Goal: Task Accomplishment & Management: Complete application form

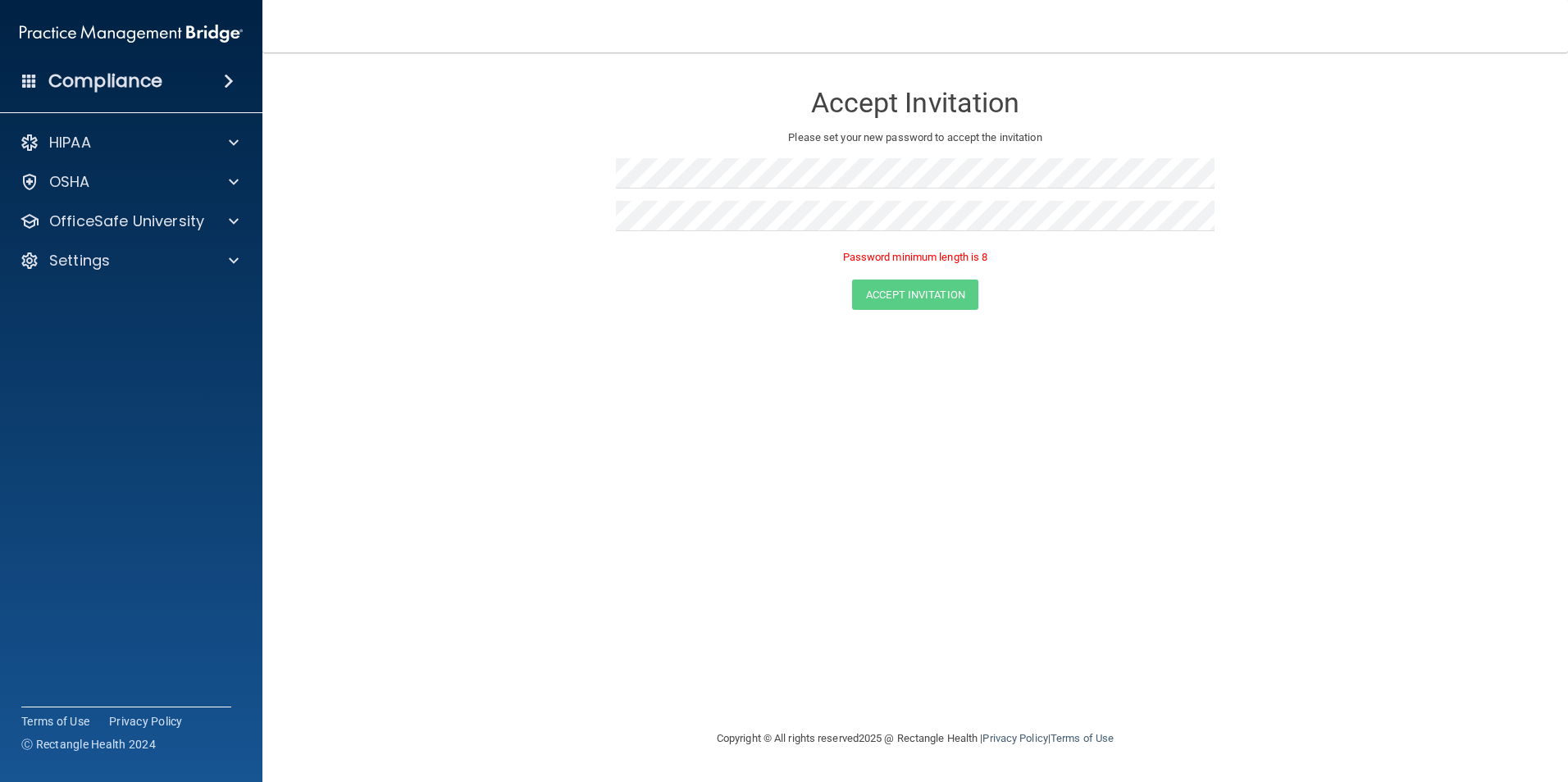
click at [773, 419] on div "Accept Invitation Please set your new password to accept the invitation Passwor…" at bounding box center [915, 390] width 1240 height 643
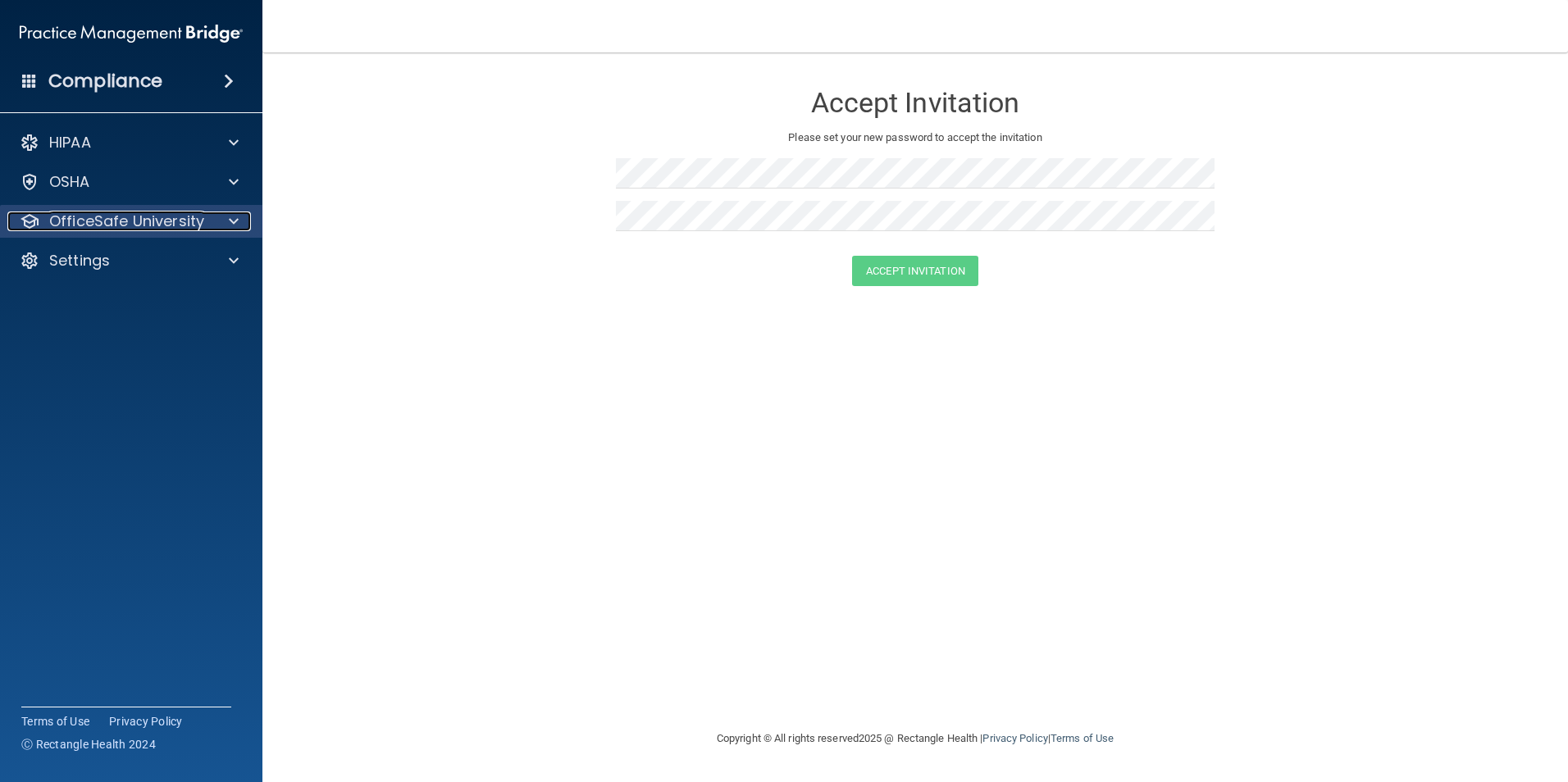
click at [121, 223] on p "OfficeSafe University" at bounding box center [126, 221] width 155 height 20
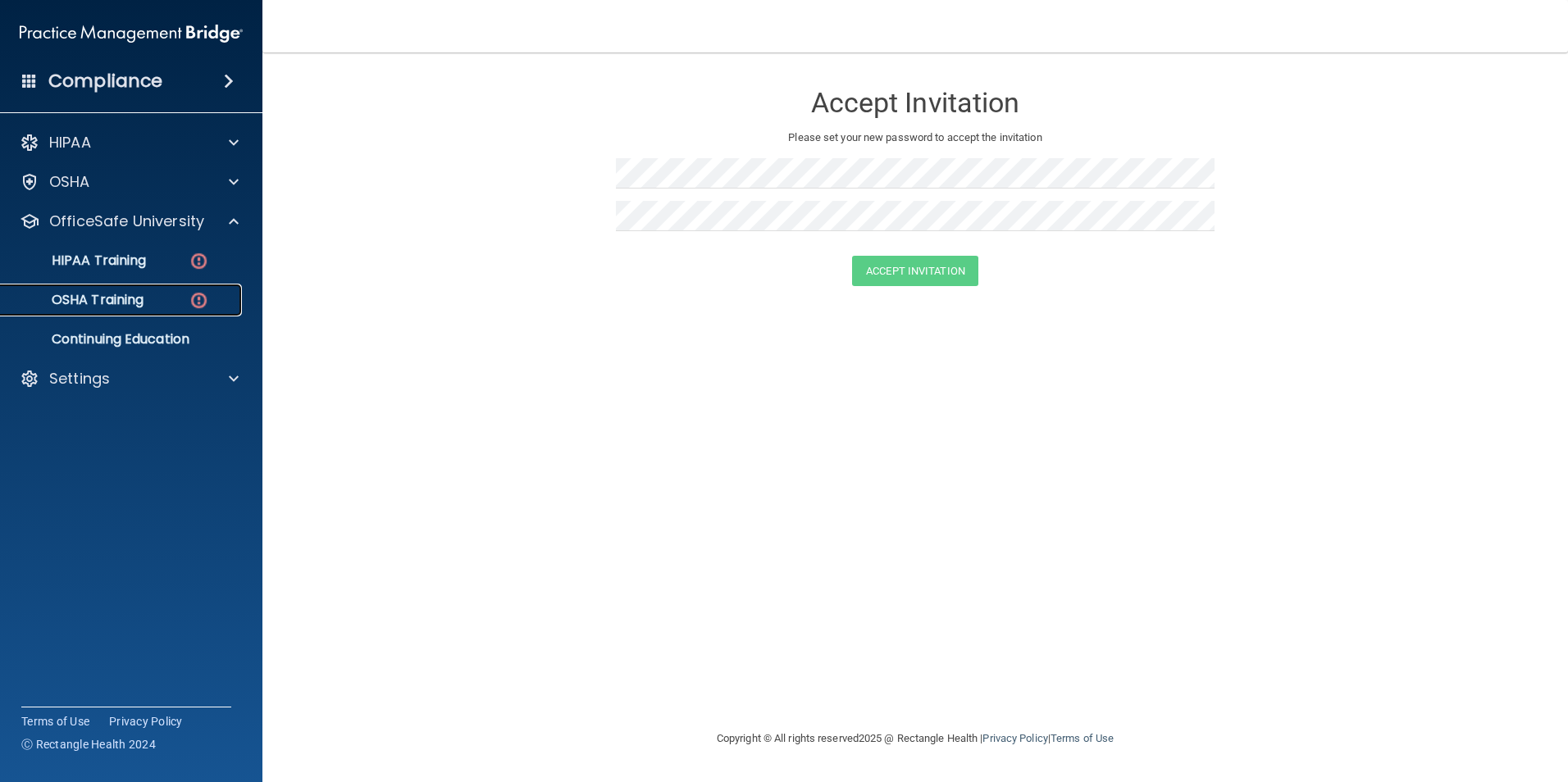
click at [170, 295] on div "OSHA Training" at bounding box center [122, 300] width 224 height 16
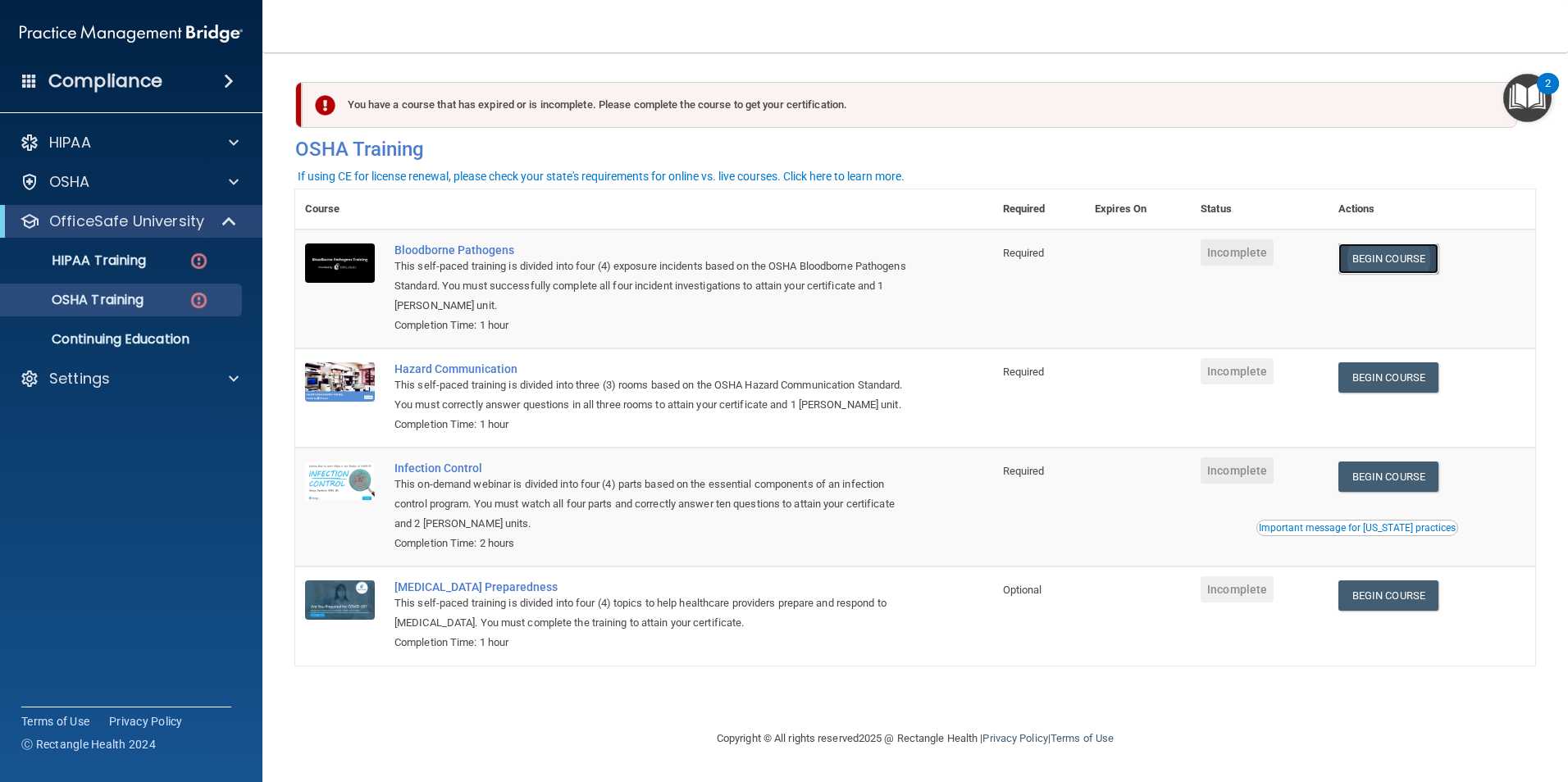
click at [1400, 264] on link "Begin Course" at bounding box center [1388, 258] width 100 height 30
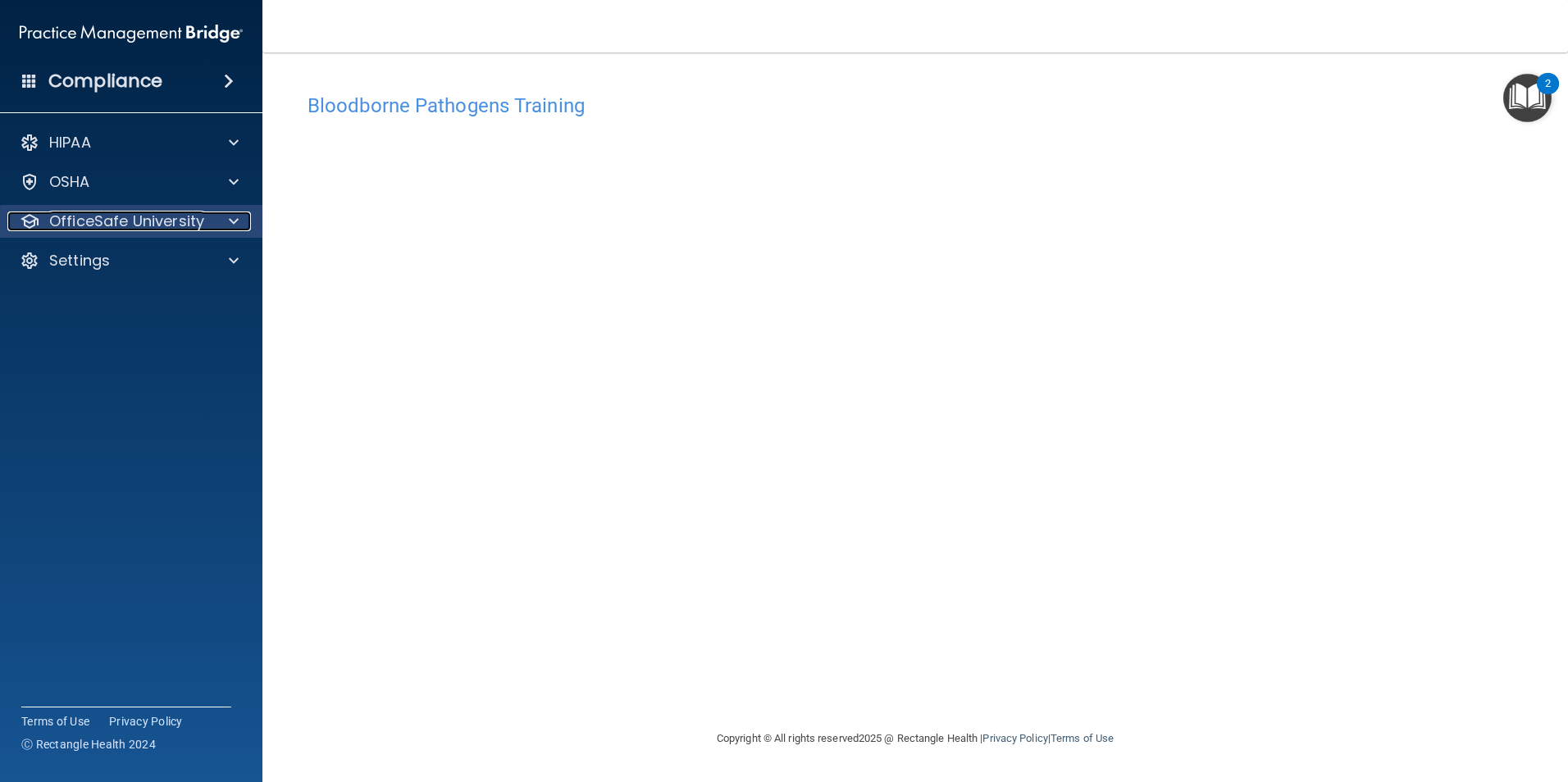
click at [94, 212] on p "OfficeSafe University" at bounding box center [126, 221] width 155 height 20
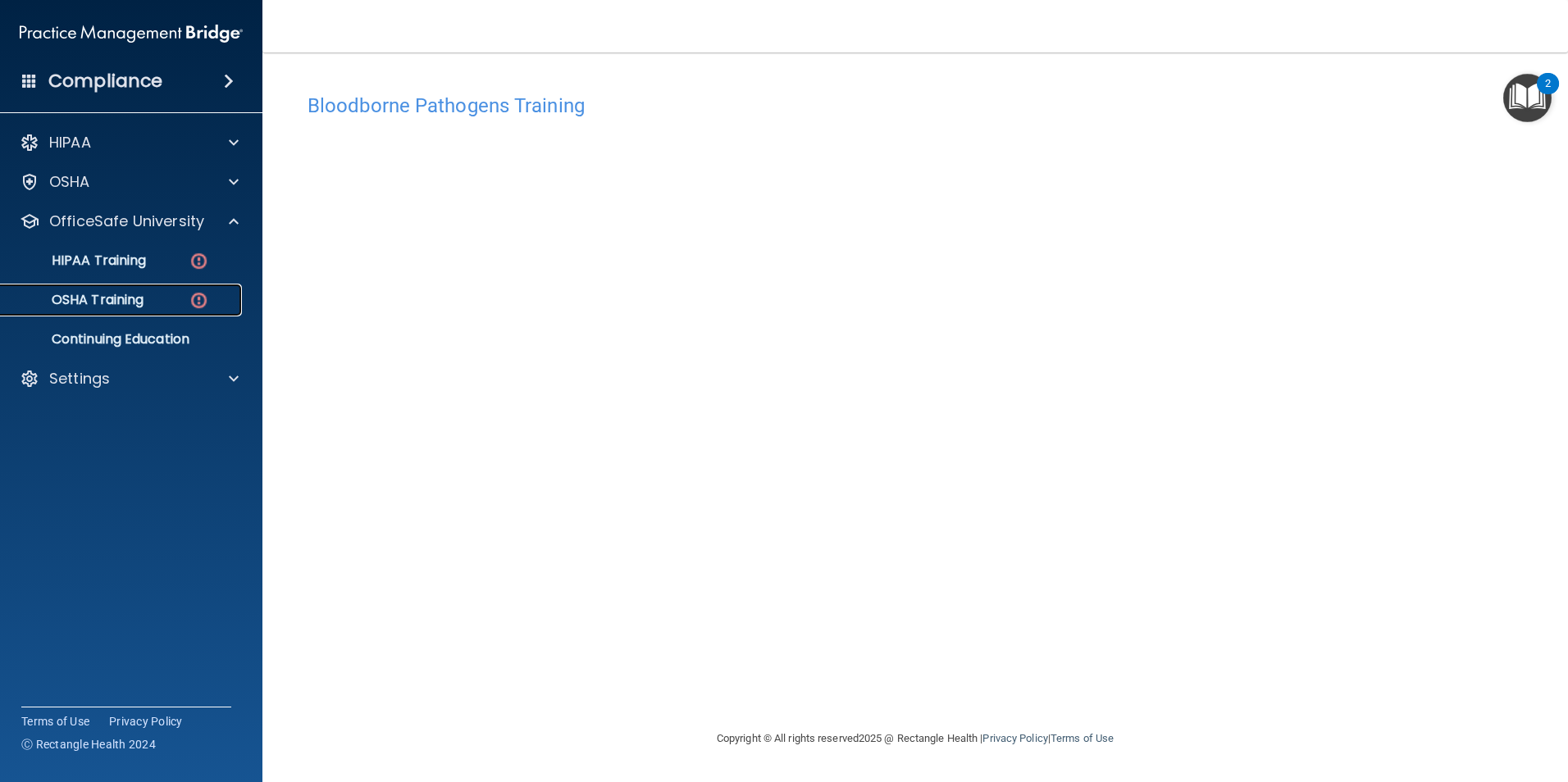
click at [140, 303] on p "OSHA Training" at bounding box center [77, 300] width 133 height 16
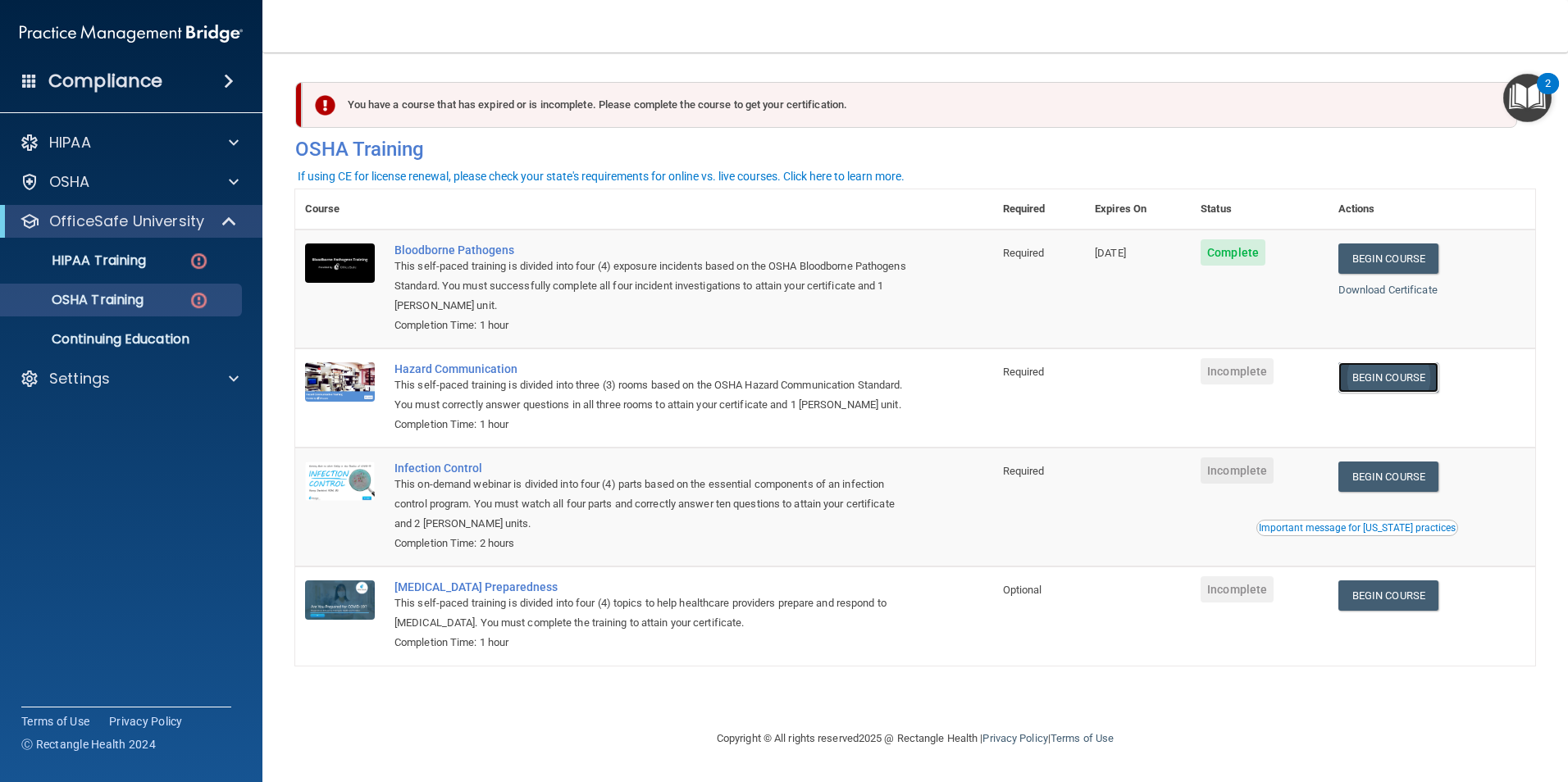
click at [1388, 379] on link "Begin Course" at bounding box center [1388, 377] width 100 height 30
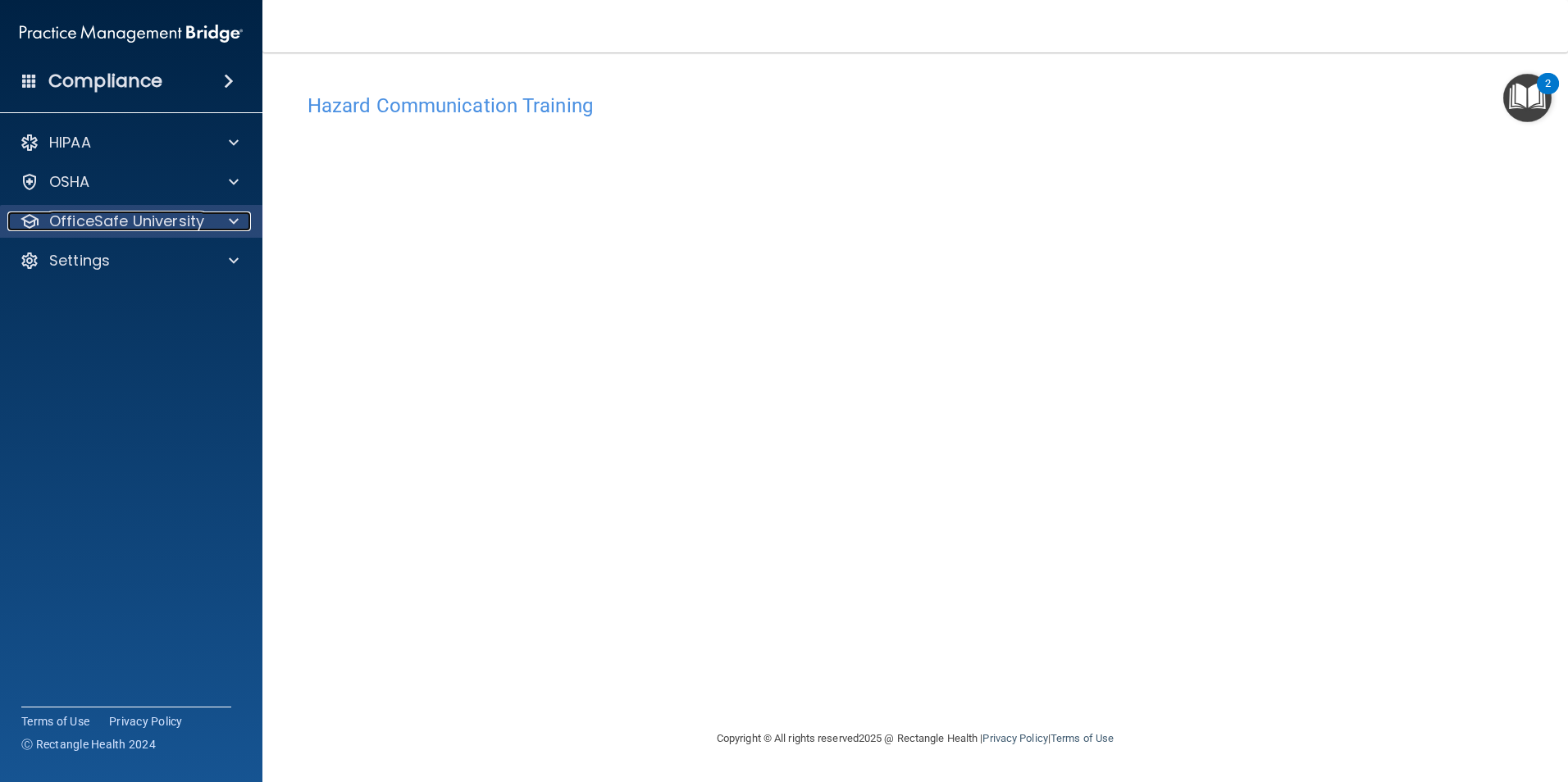
click at [164, 223] on p "OfficeSafe University" at bounding box center [126, 221] width 155 height 20
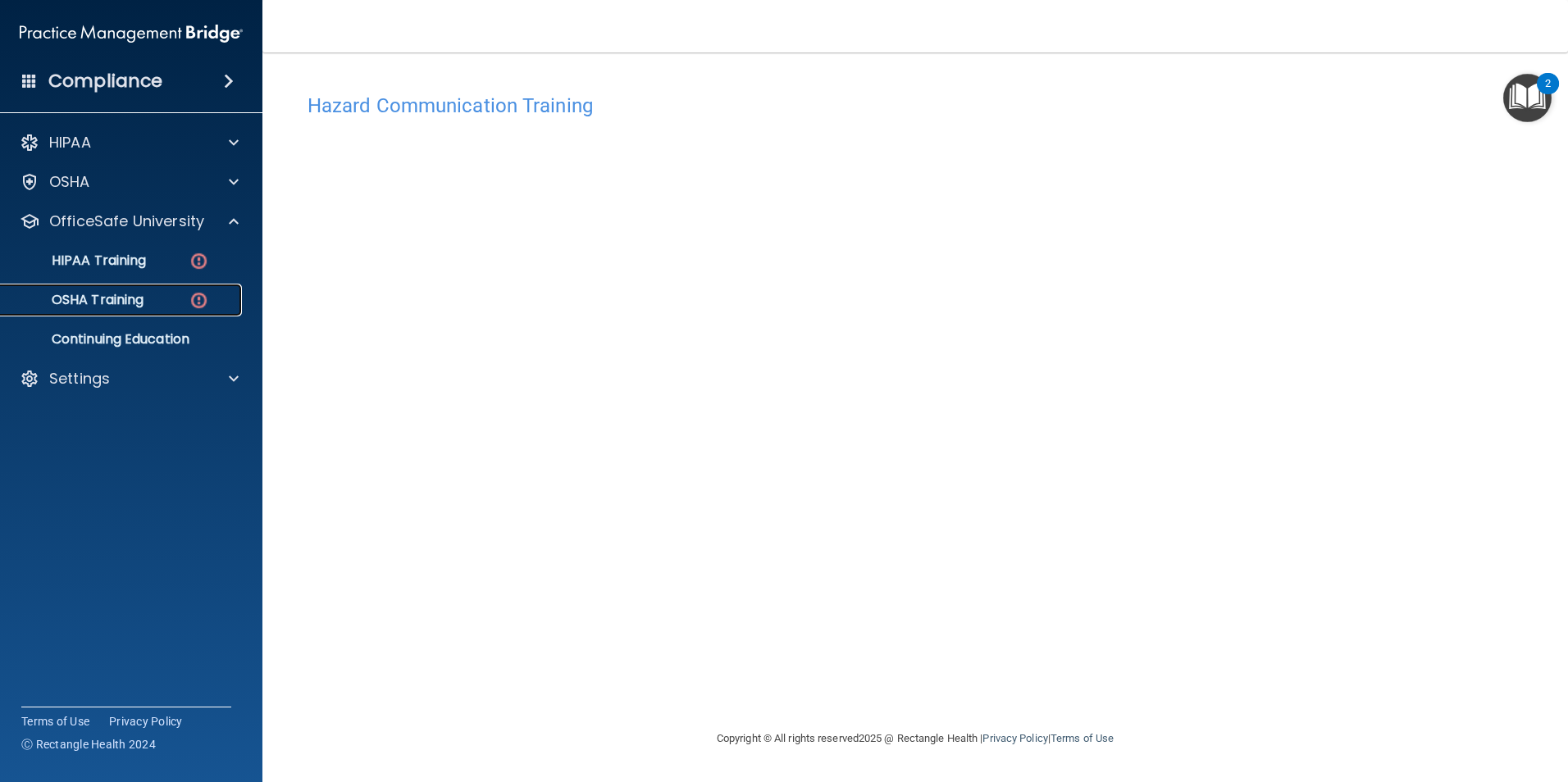
click at [123, 294] on p "OSHA Training" at bounding box center [77, 300] width 133 height 16
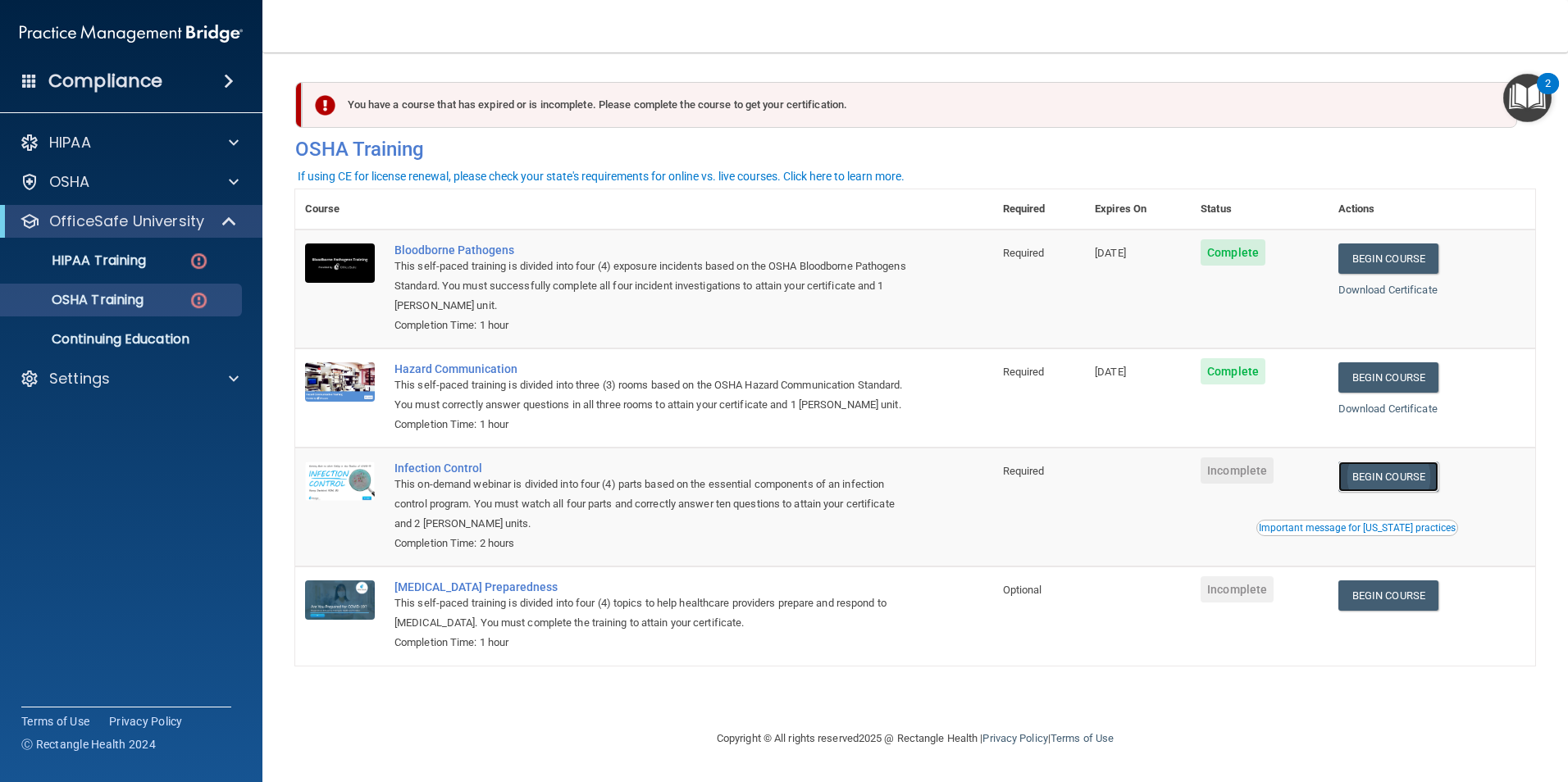
click at [1381, 492] on link "Begin Course" at bounding box center [1388, 476] width 100 height 30
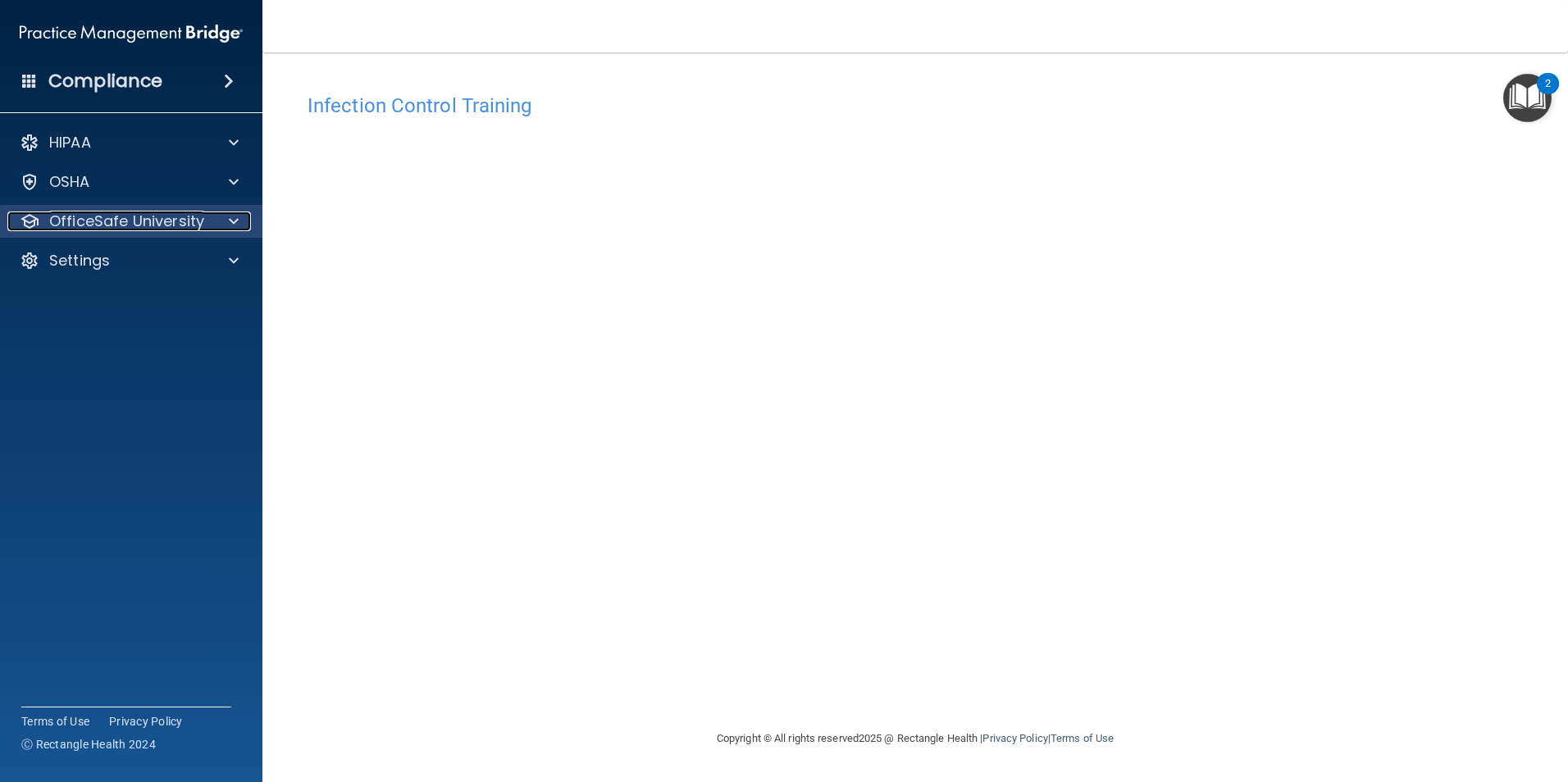
click at [45, 218] on div "OfficeSafe University" at bounding box center [109, 221] width 203 height 20
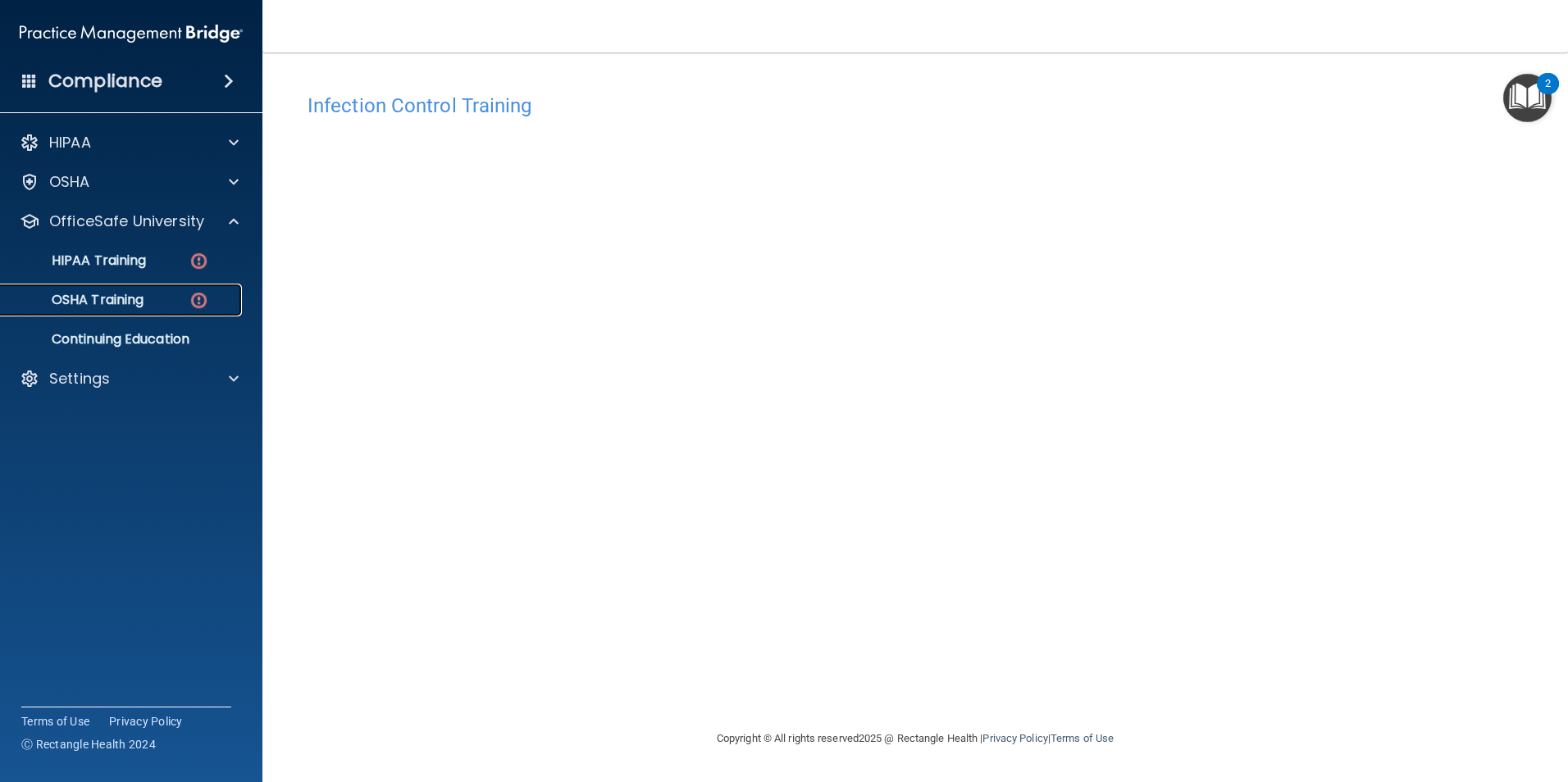
click at [107, 298] on p "OSHA Training" at bounding box center [77, 300] width 133 height 16
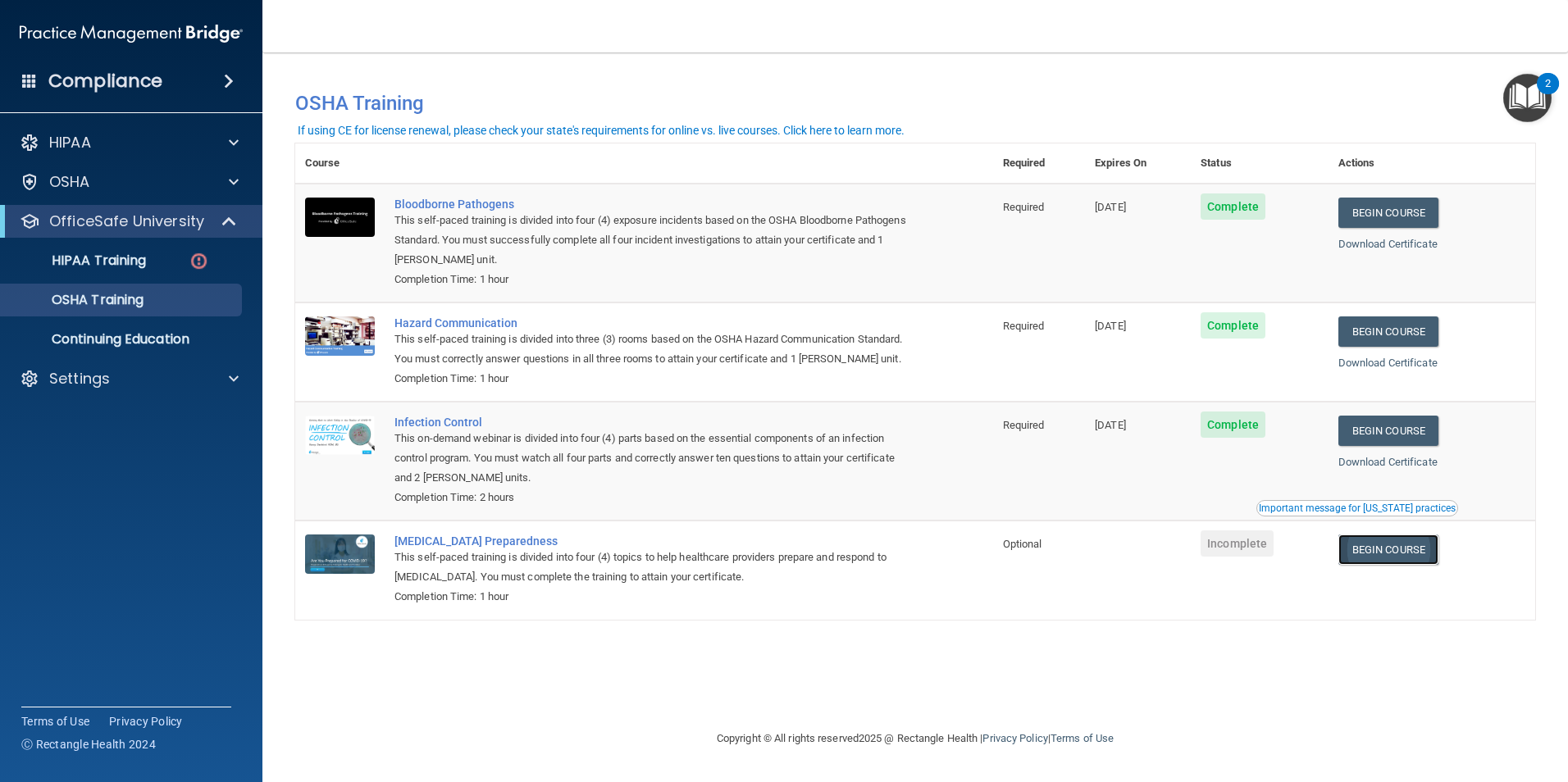
click at [1389, 565] on link "Begin Course" at bounding box center [1388, 549] width 100 height 30
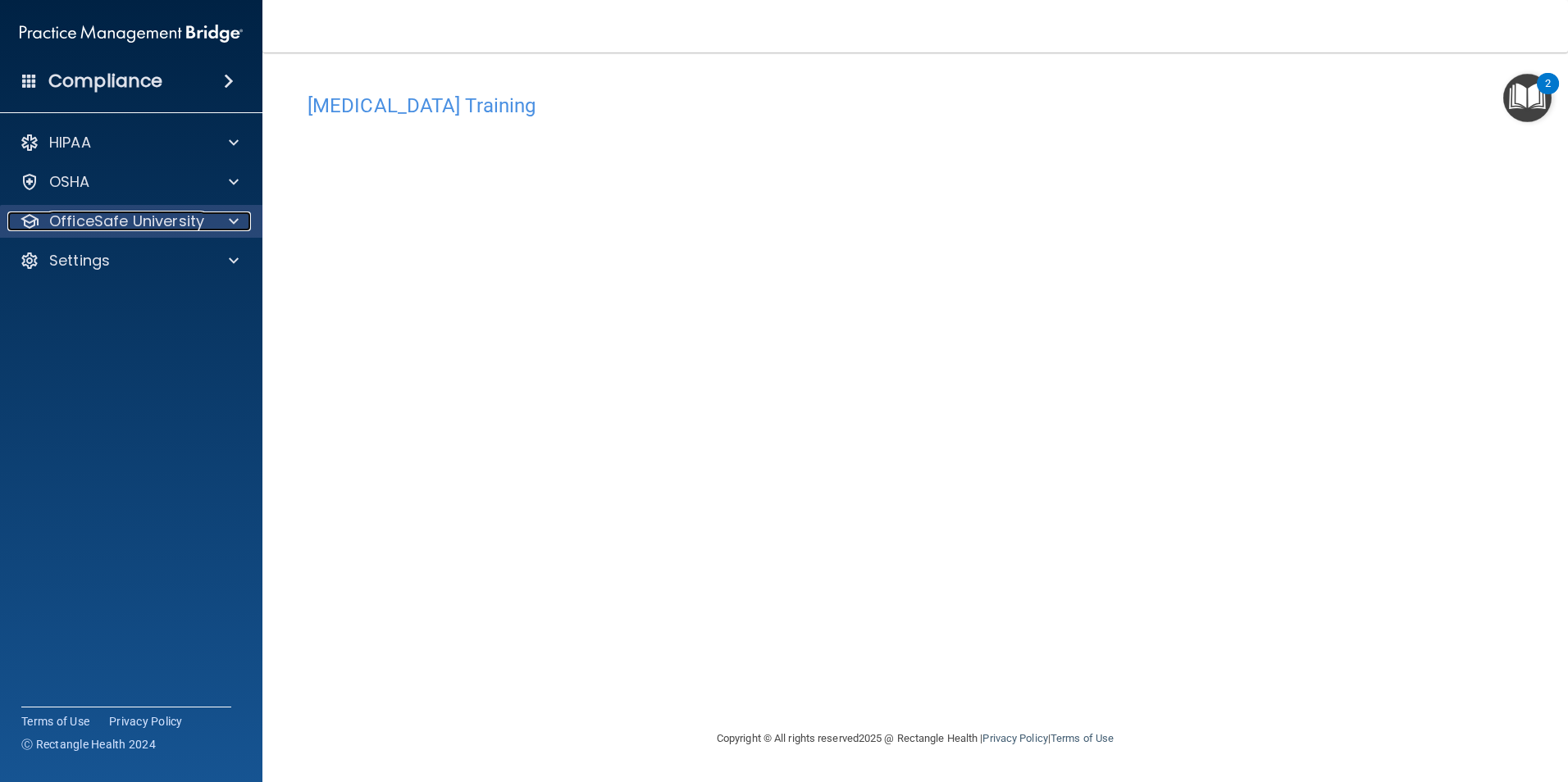
click at [150, 221] on p "OfficeSafe University" at bounding box center [126, 221] width 155 height 20
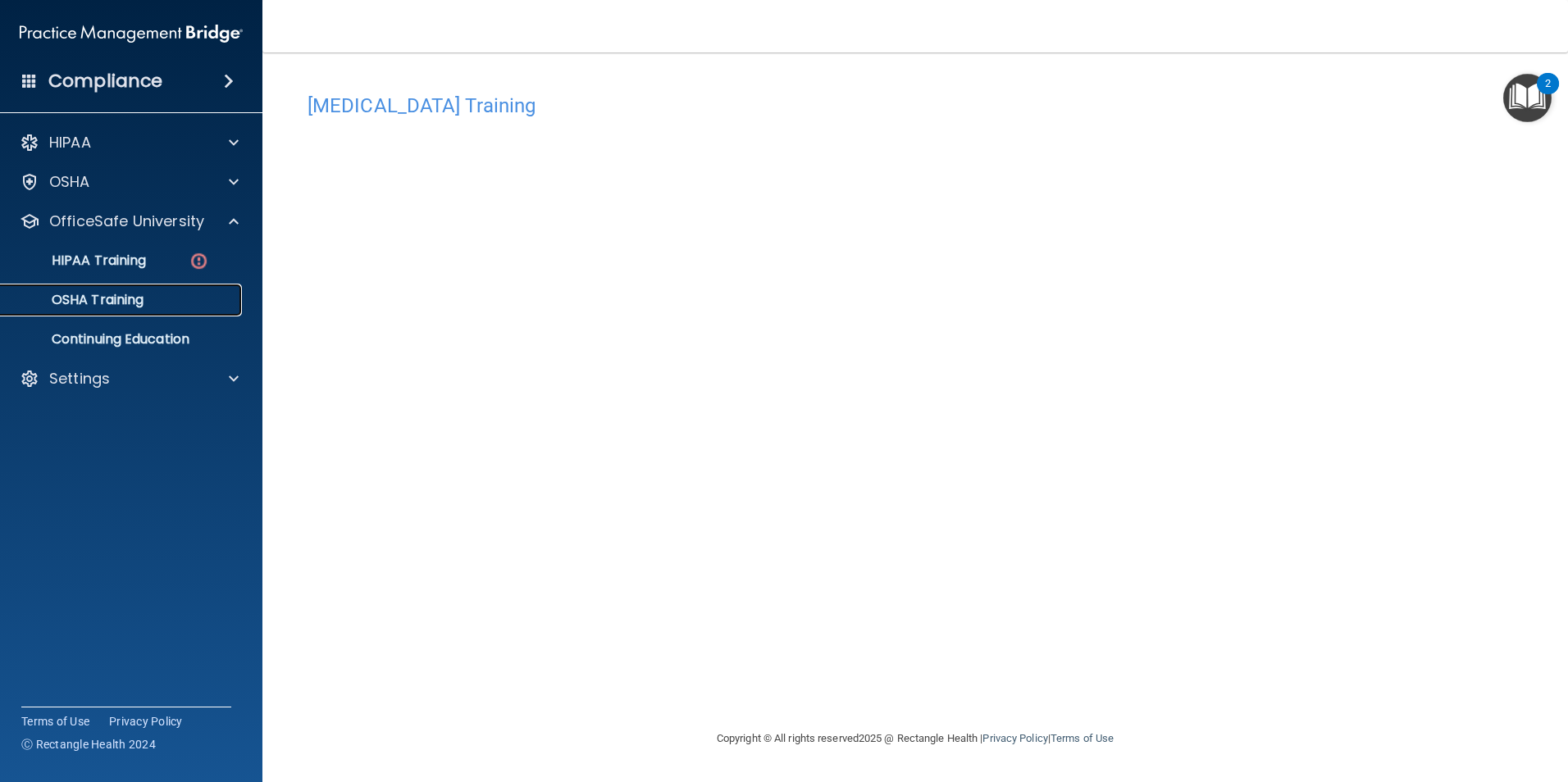
click at [149, 296] on div "OSHA Training" at bounding box center [122, 300] width 224 height 16
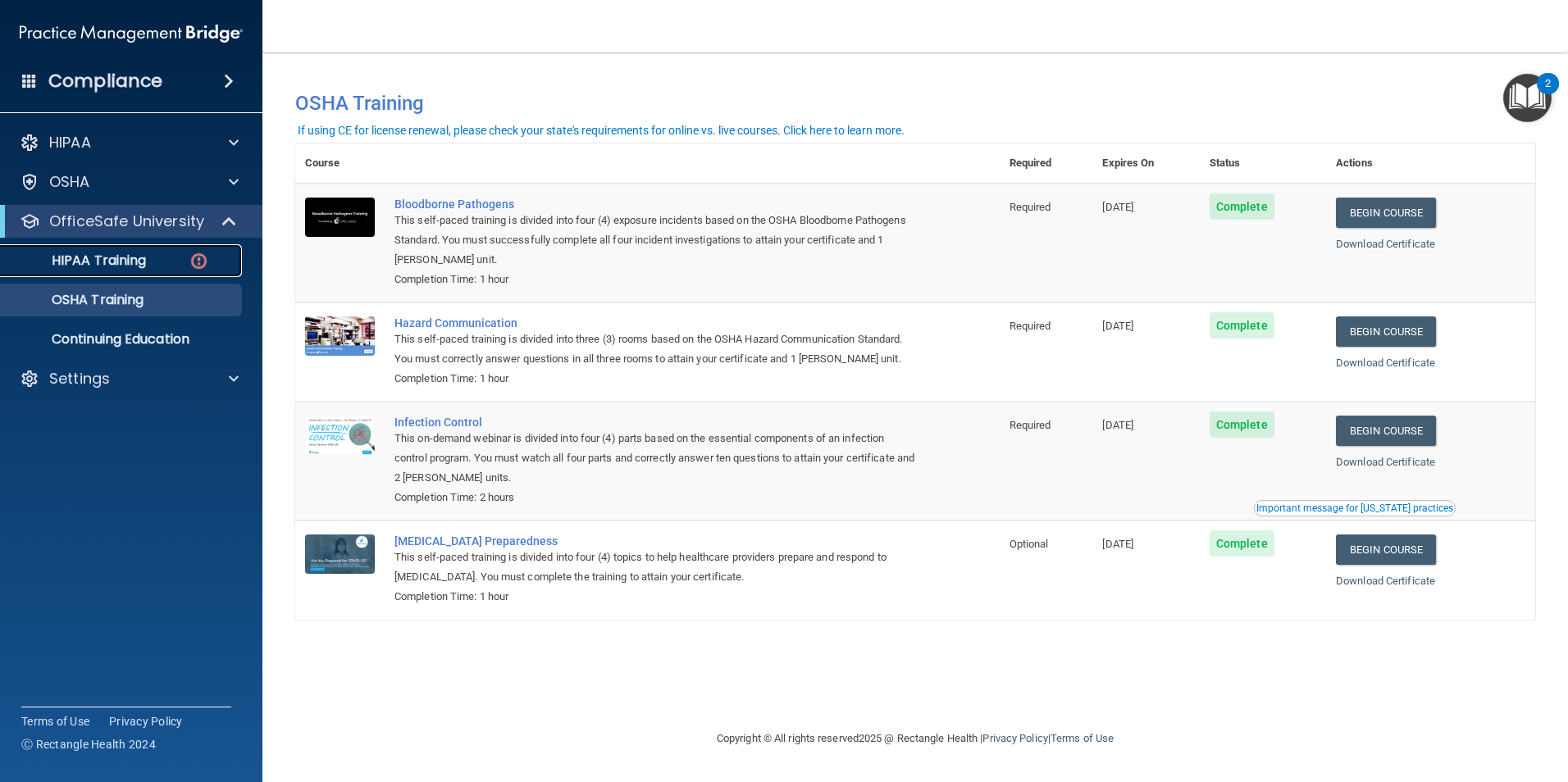
click at [103, 253] on p "HIPAA Training" at bounding box center [78, 261] width 135 height 16
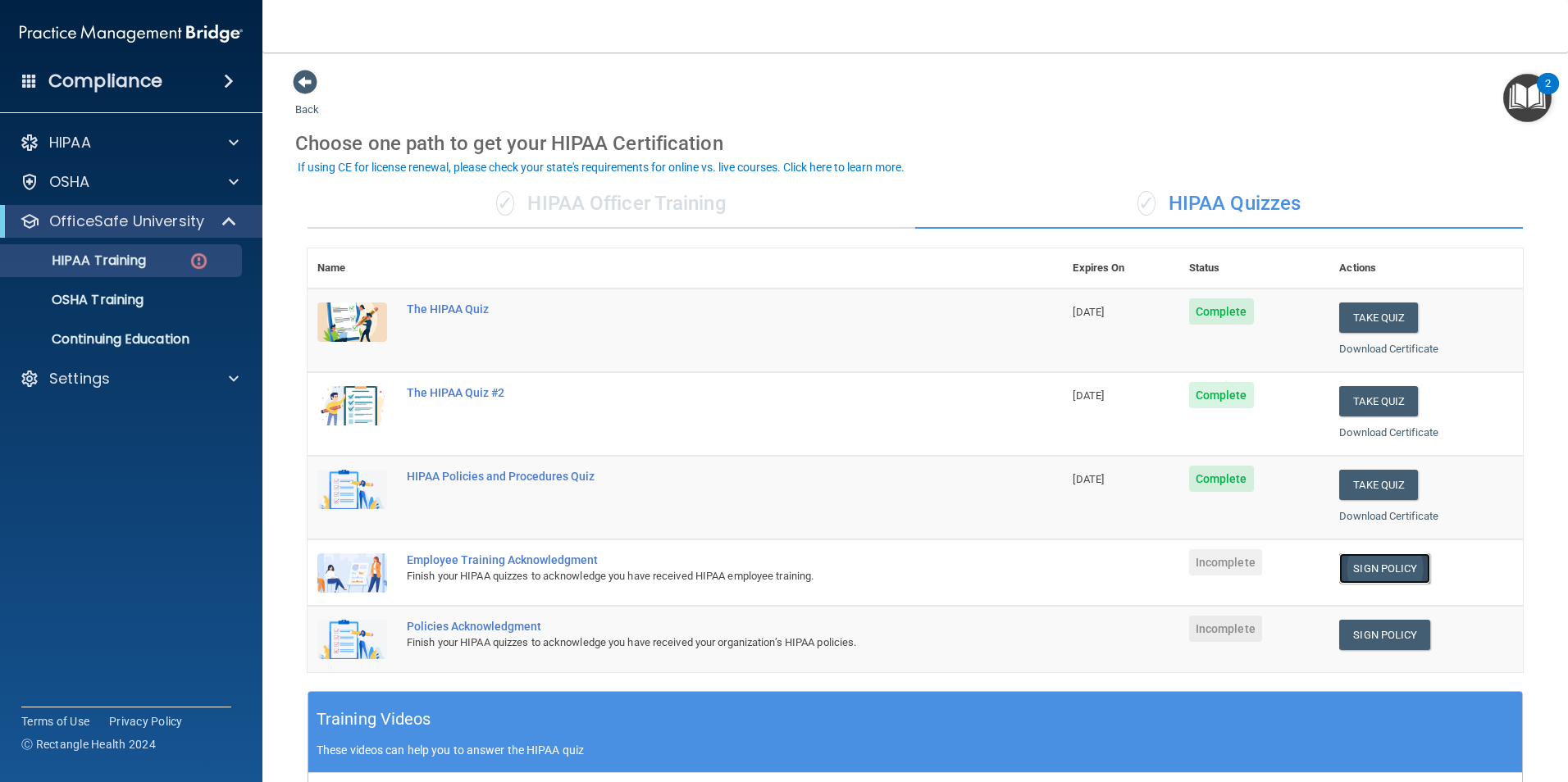
click at [1374, 567] on link "Sign Policy" at bounding box center [1384, 568] width 91 height 30
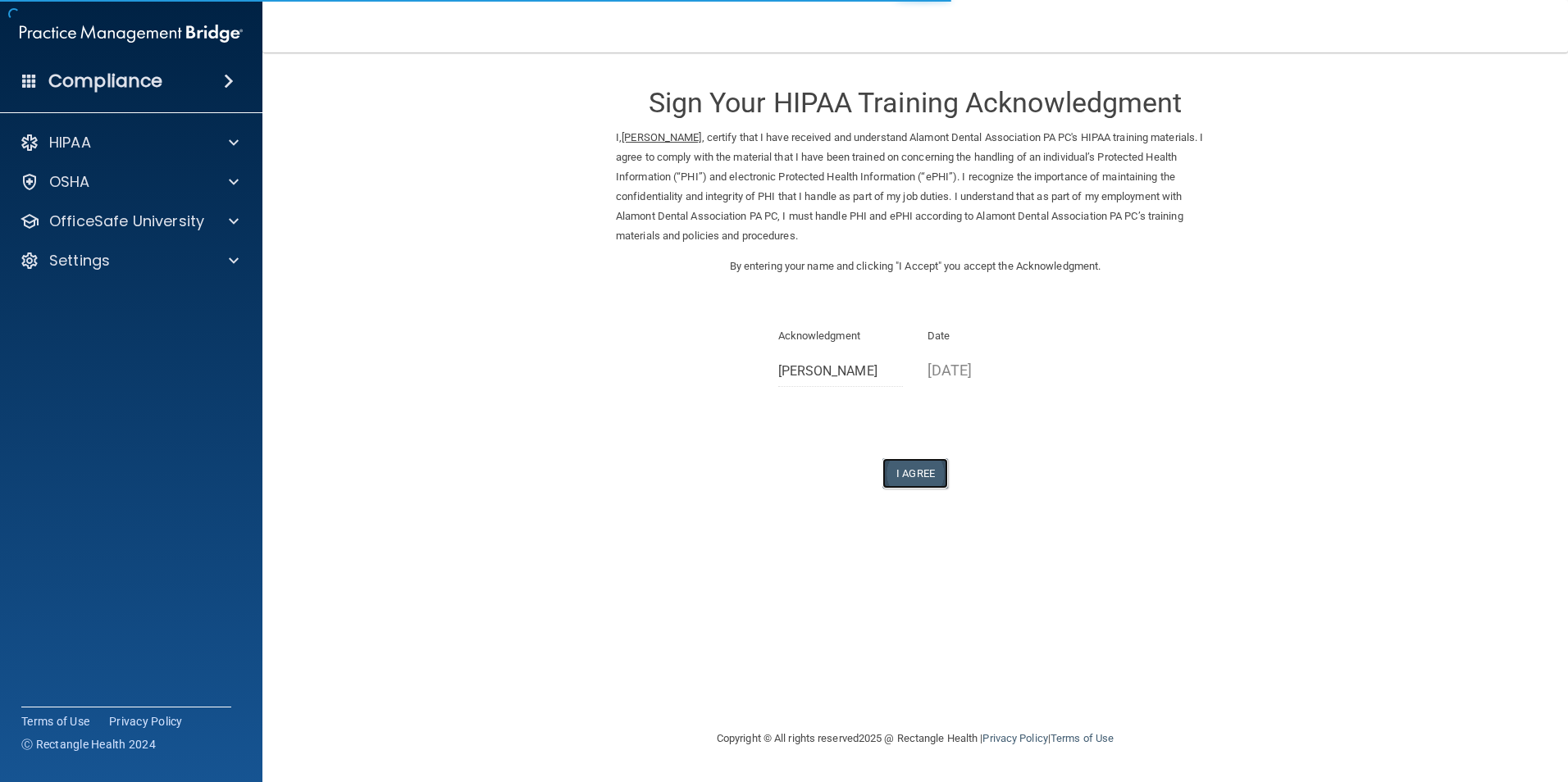
click at [928, 473] on button "I Agree" at bounding box center [915, 473] width 66 height 30
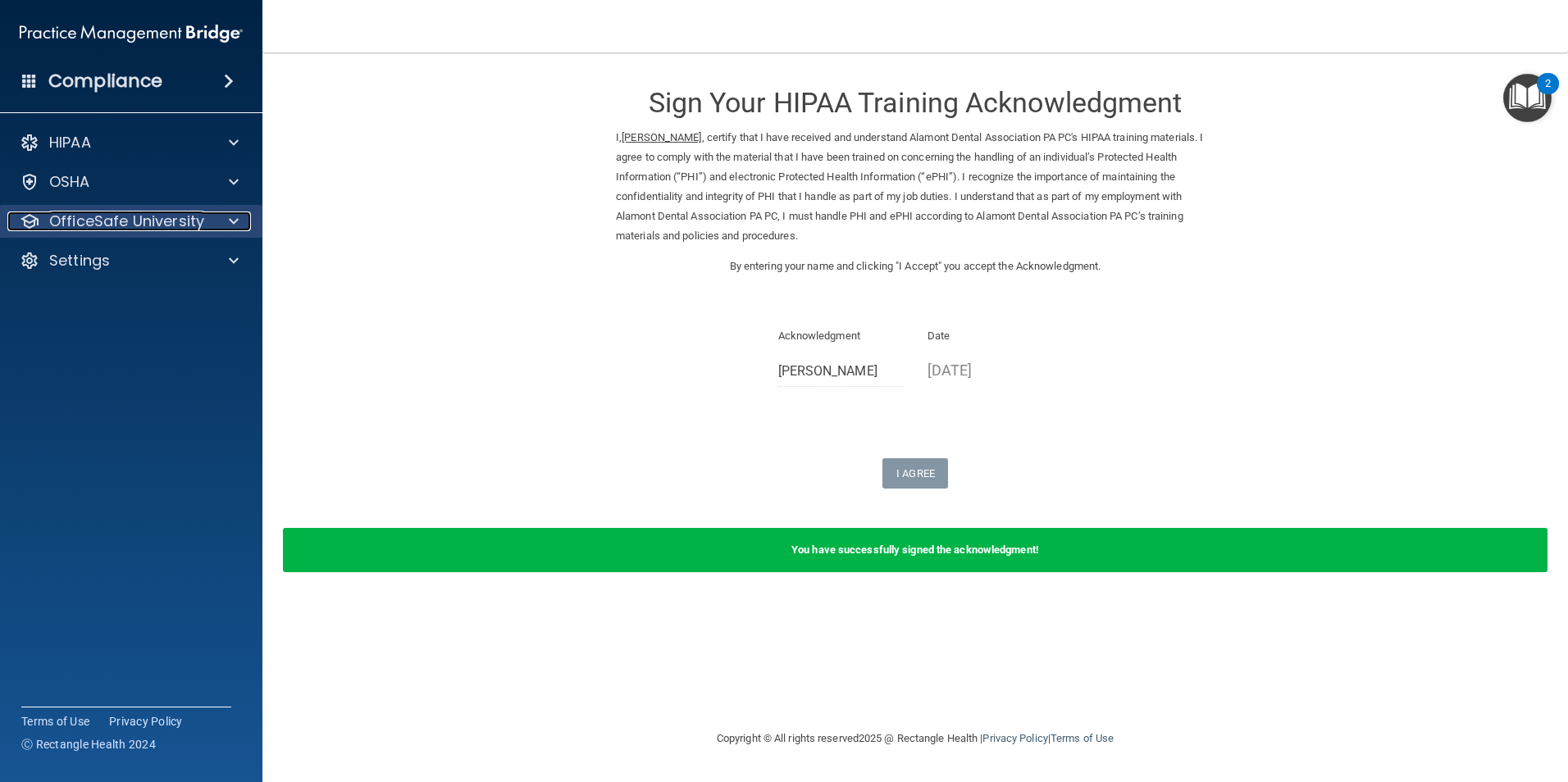
click at [117, 221] on p "OfficeSafe University" at bounding box center [126, 221] width 155 height 20
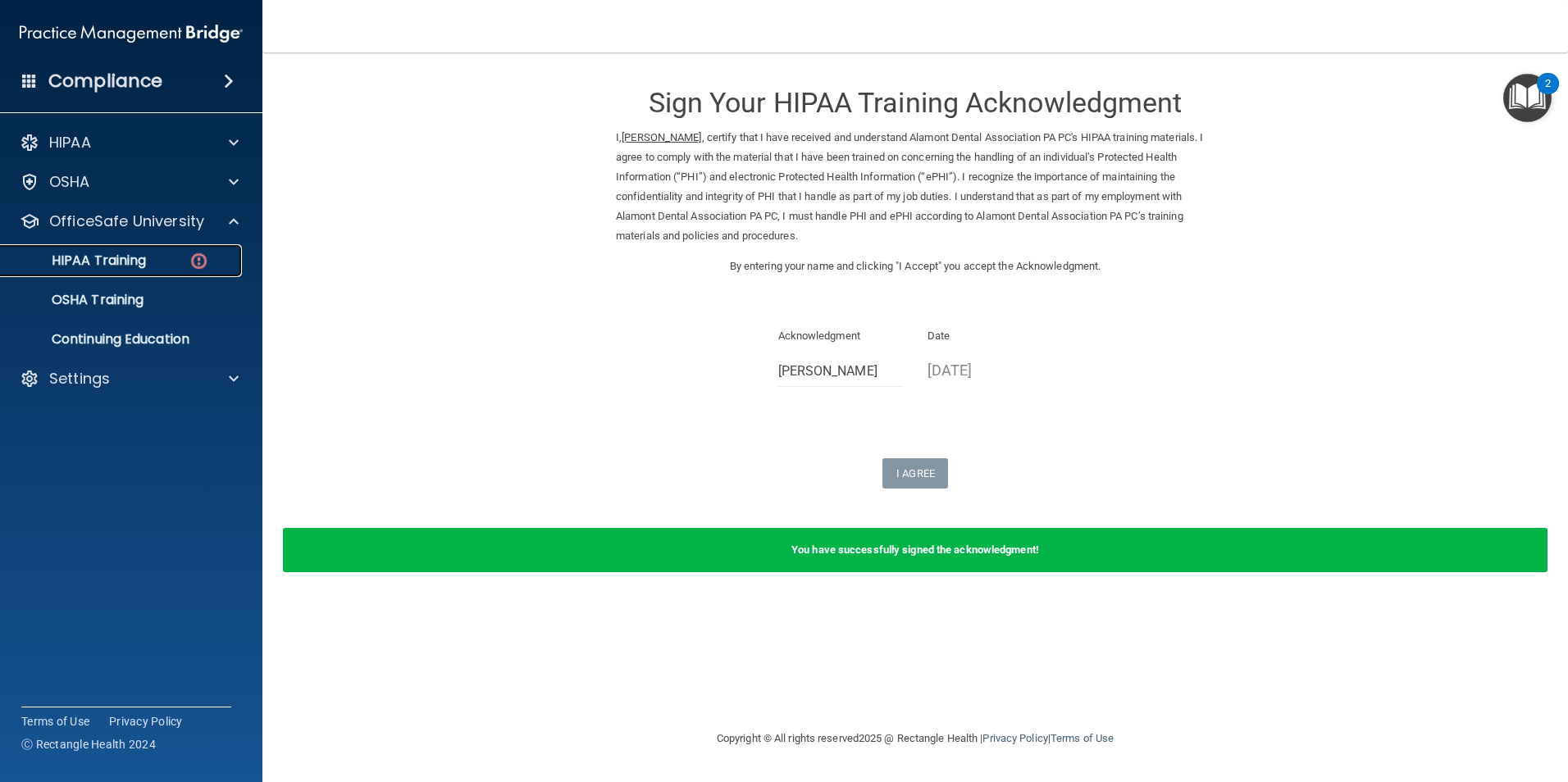
click at [121, 257] on p "HIPAA Training" at bounding box center [78, 261] width 135 height 16
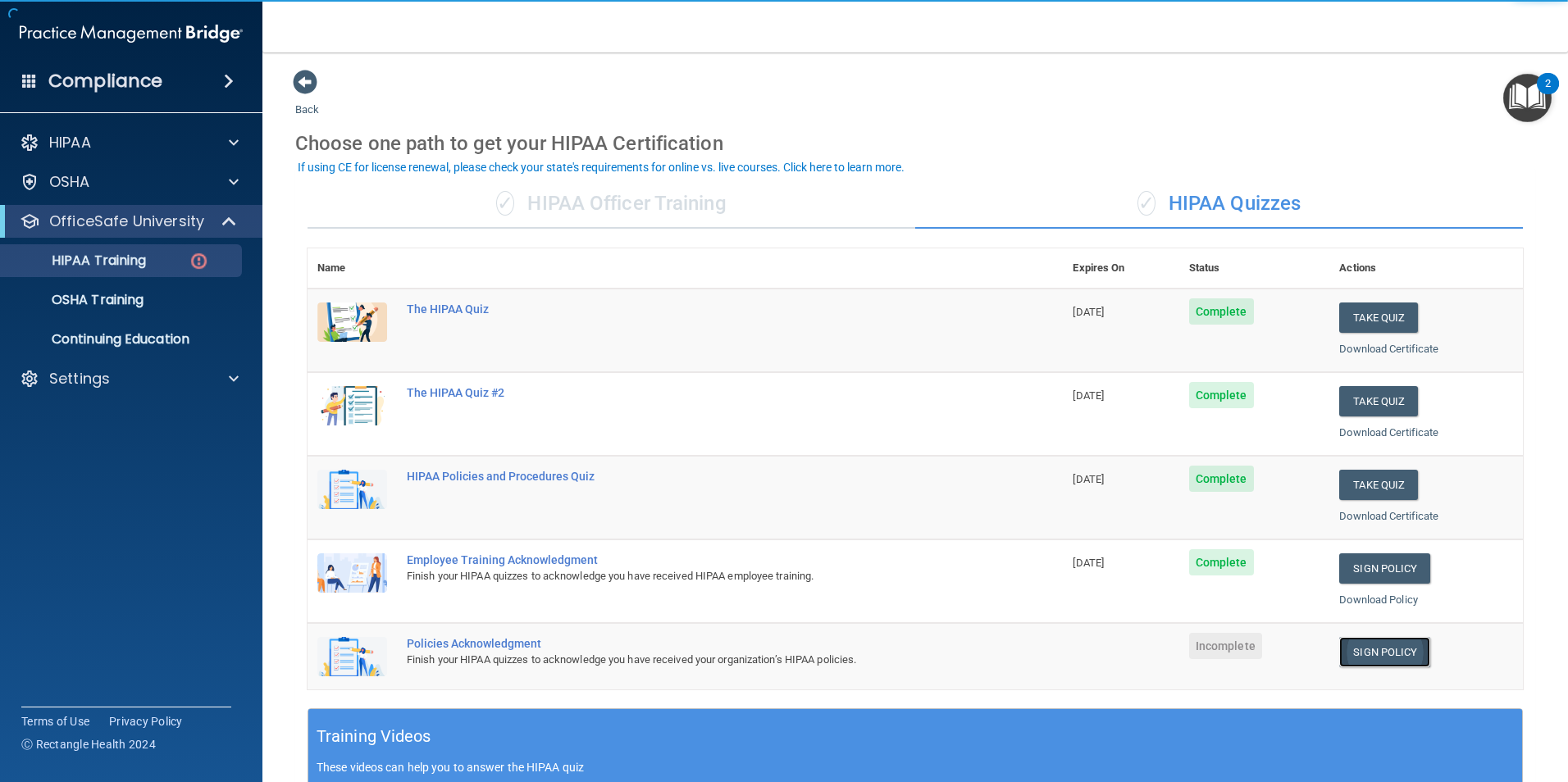
click at [1368, 645] on link "Sign Policy" at bounding box center [1384, 652] width 91 height 30
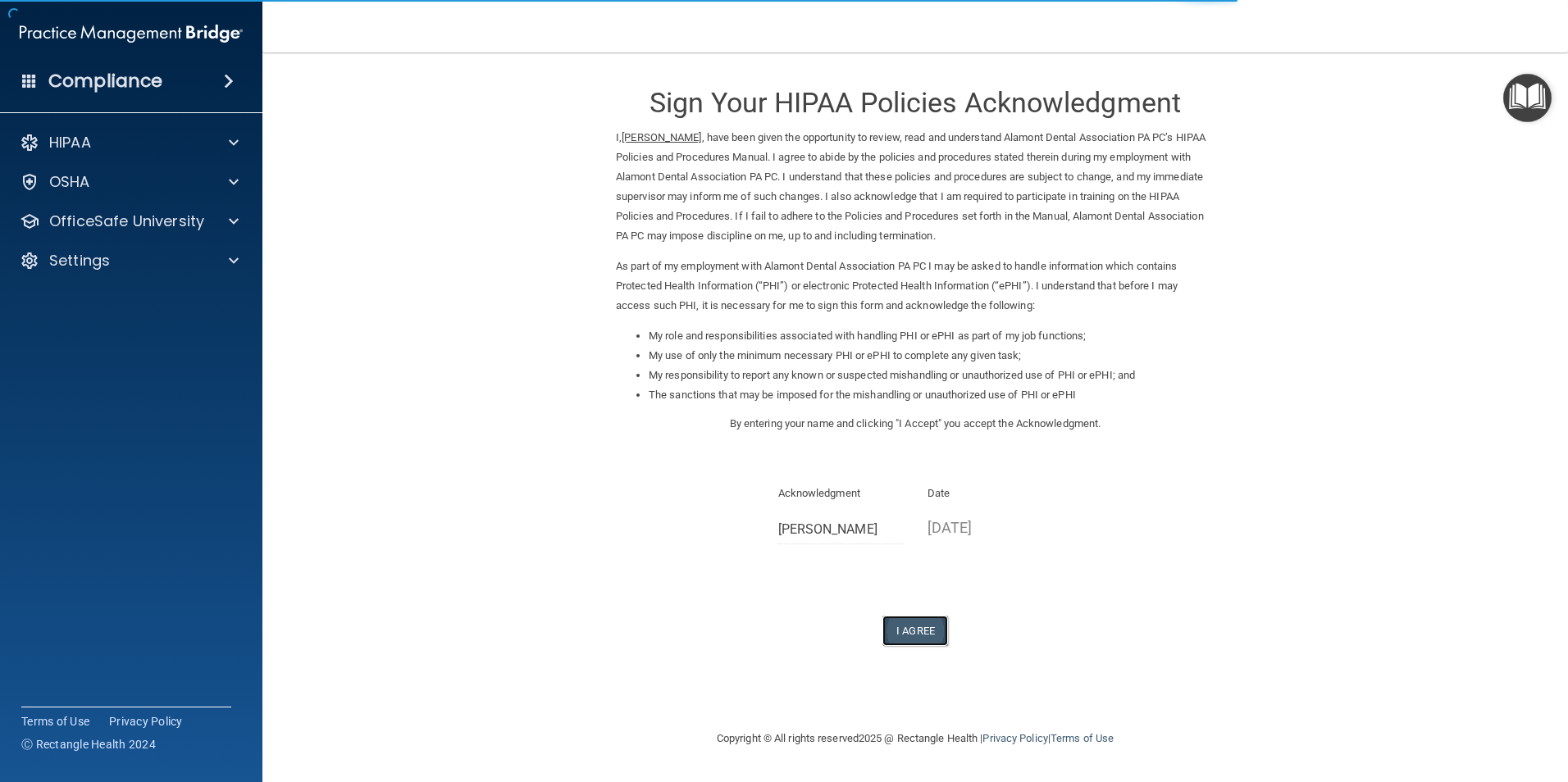
click at [918, 635] on button "I Agree" at bounding box center [915, 630] width 66 height 30
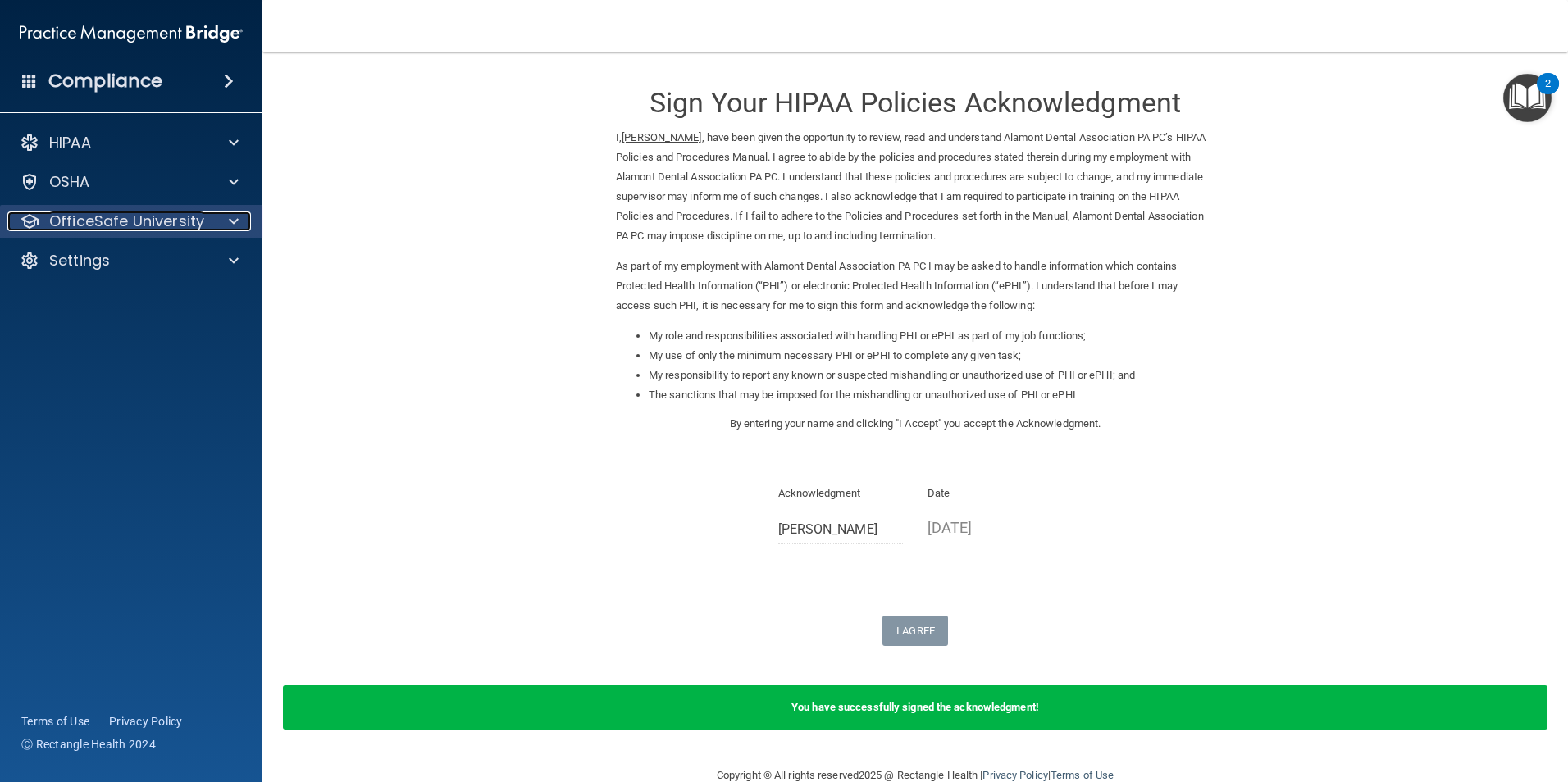
click at [152, 222] on p "OfficeSafe University" at bounding box center [126, 221] width 155 height 20
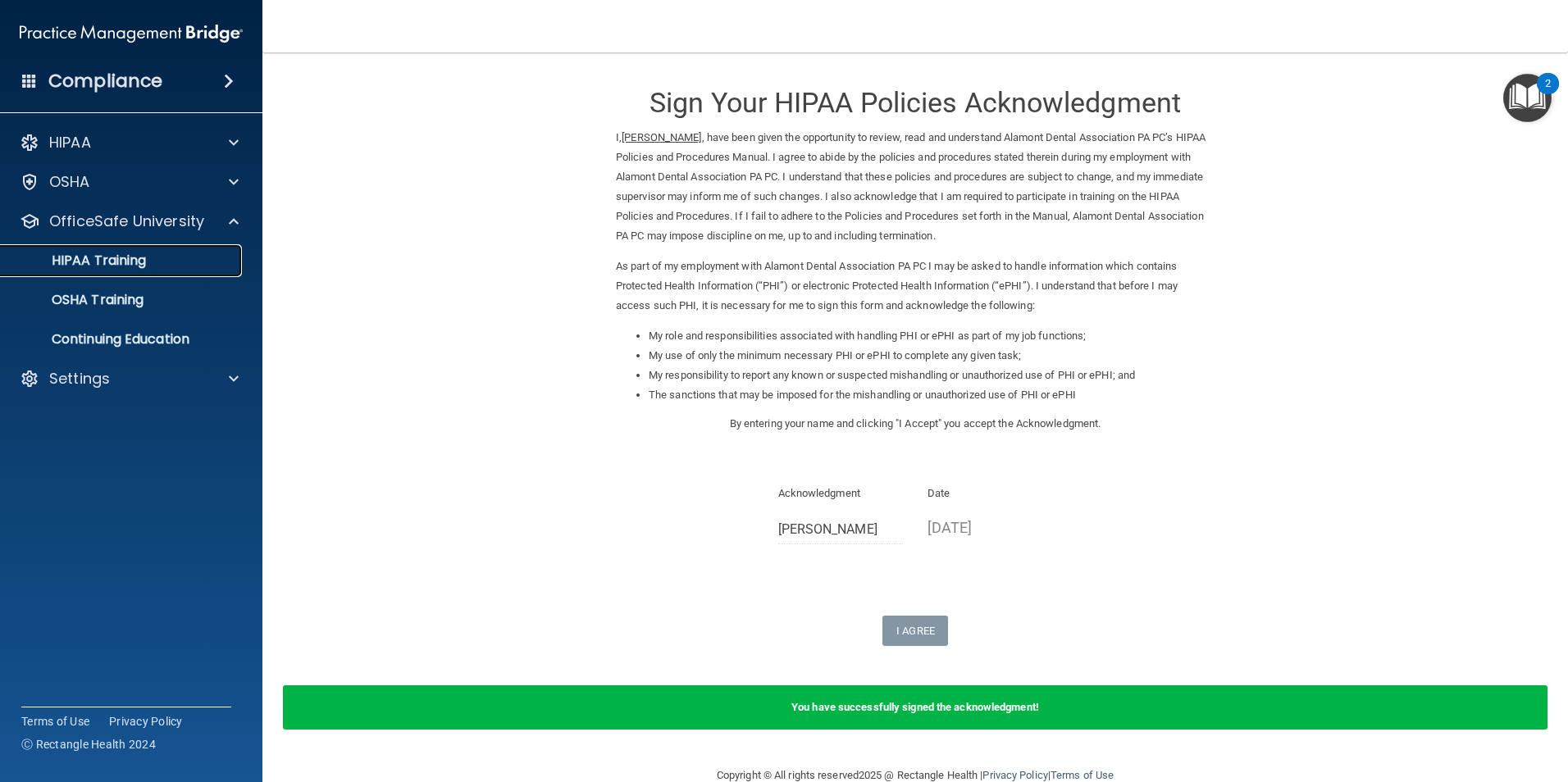
click at [144, 262] on p "HIPAA Training" at bounding box center [78, 261] width 135 height 16
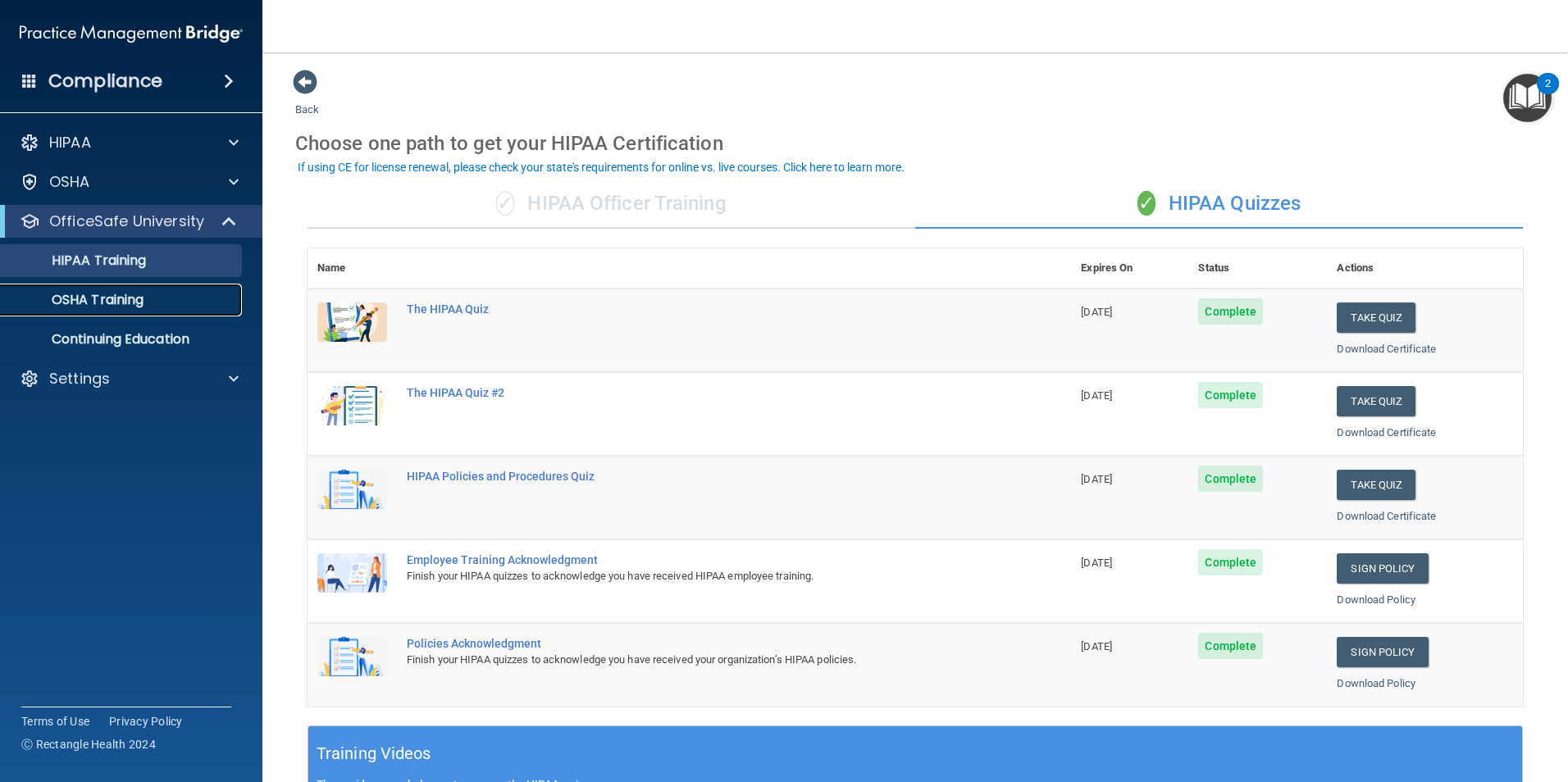
click at [142, 298] on p "OSHA Training" at bounding box center [77, 300] width 133 height 16
